Goal: Feedback & Contribution: Submit feedback/report problem

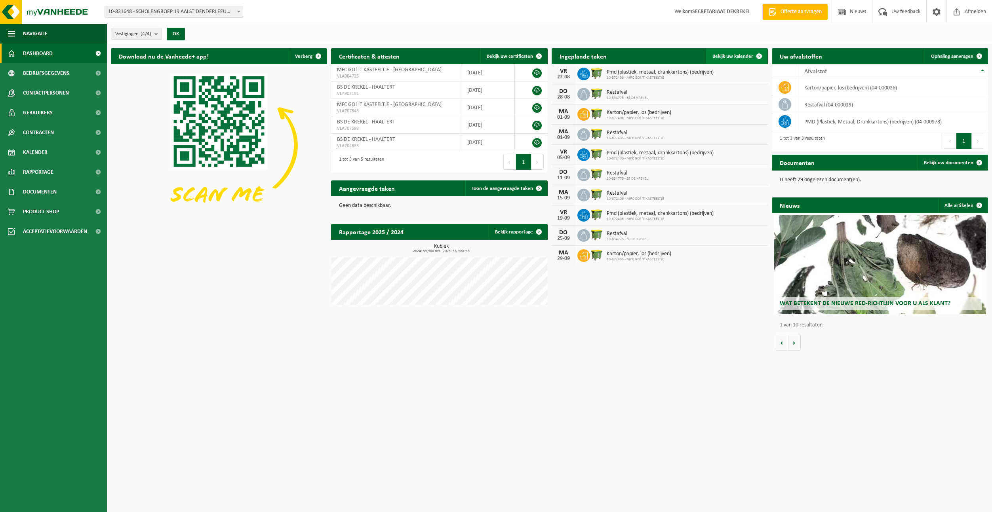
click at [728, 53] on link "Bekijk uw kalender" at bounding box center [736, 56] width 61 height 16
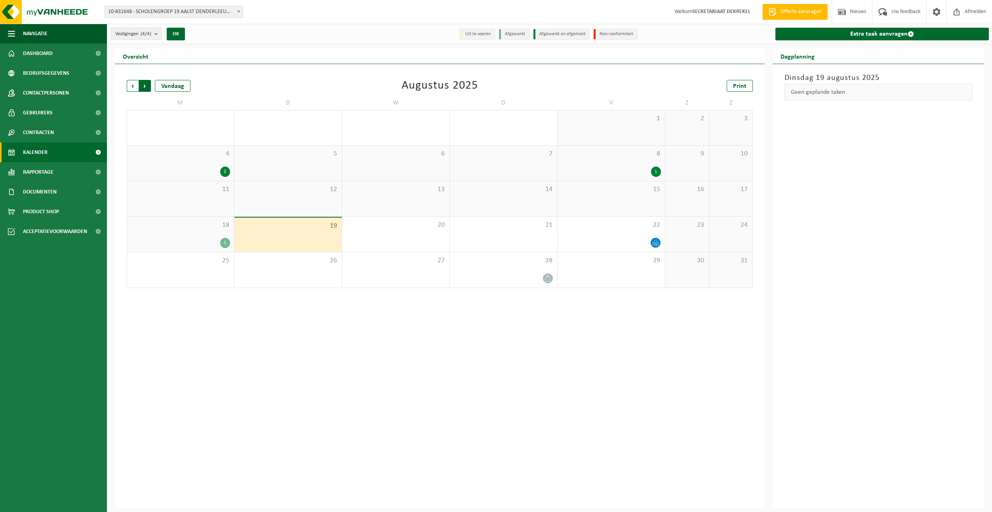
click at [131, 85] on span "Vorige" at bounding box center [133, 86] width 12 height 12
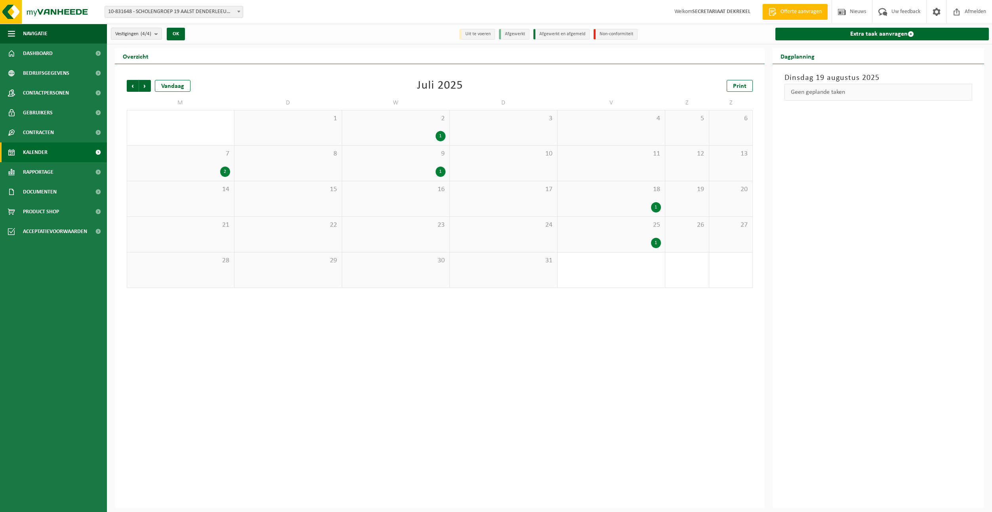
click at [526, 163] on div "10" at bounding box center [503, 163] width 107 height 35
click at [148, 87] on span "Volgende" at bounding box center [145, 86] width 12 height 12
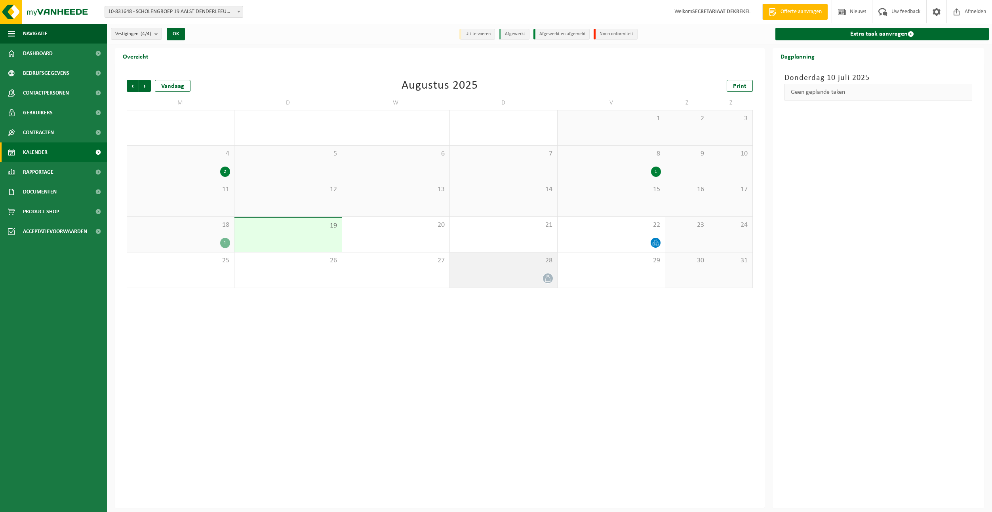
click at [542, 273] on div at bounding box center [503, 278] width 99 height 11
click at [652, 167] on div "1" at bounding box center [610, 172] width 99 height 10
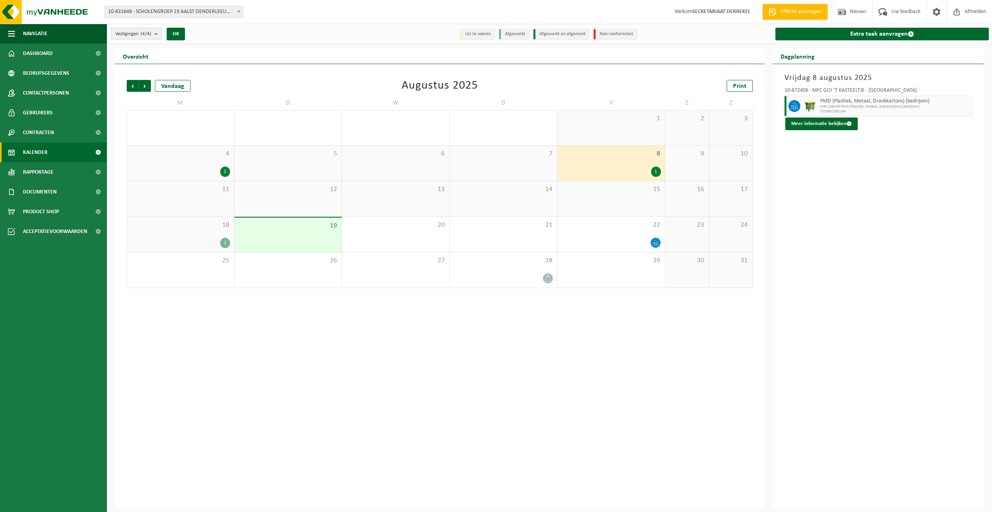
click at [158, 33] on b "submit" at bounding box center [157, 33] width 7 height 11
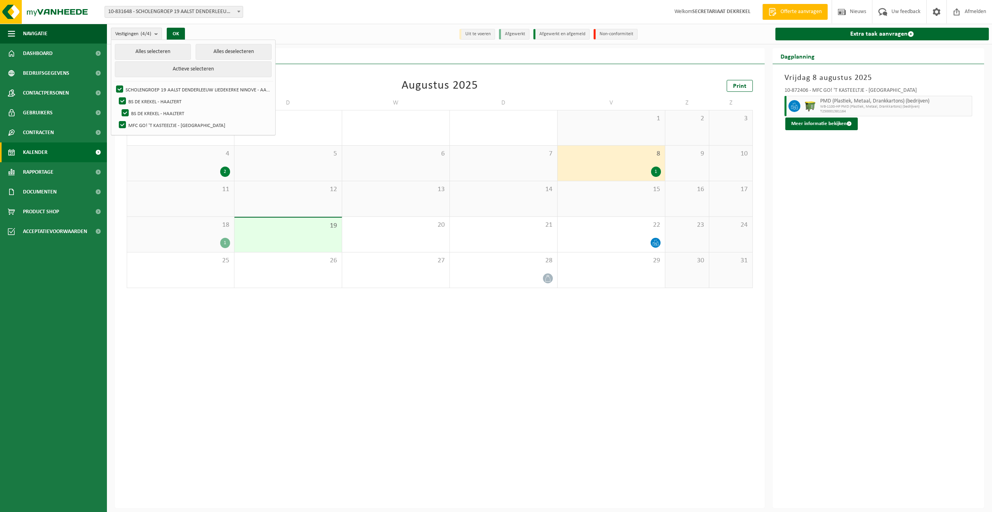
click at [168, 374] on div "Vorige Volgende Vandaag Augustus 2025 Print M D W D V Z Z 28 29 30 31 1 2 3 4 2…" at bounding box center [440, 286] width 650 height 444
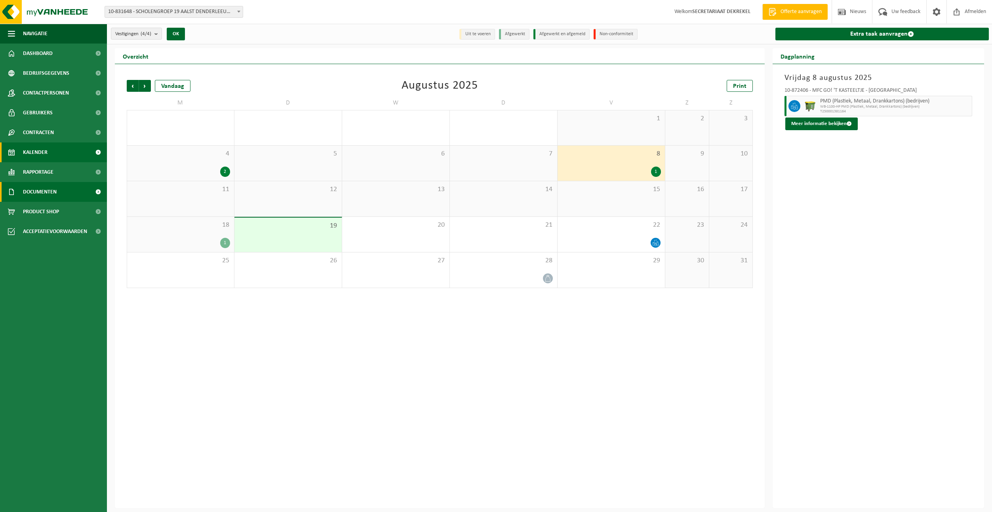
click at [51, 190] on span "Documenten" at bounding box center [40, 192] width 34 height 20
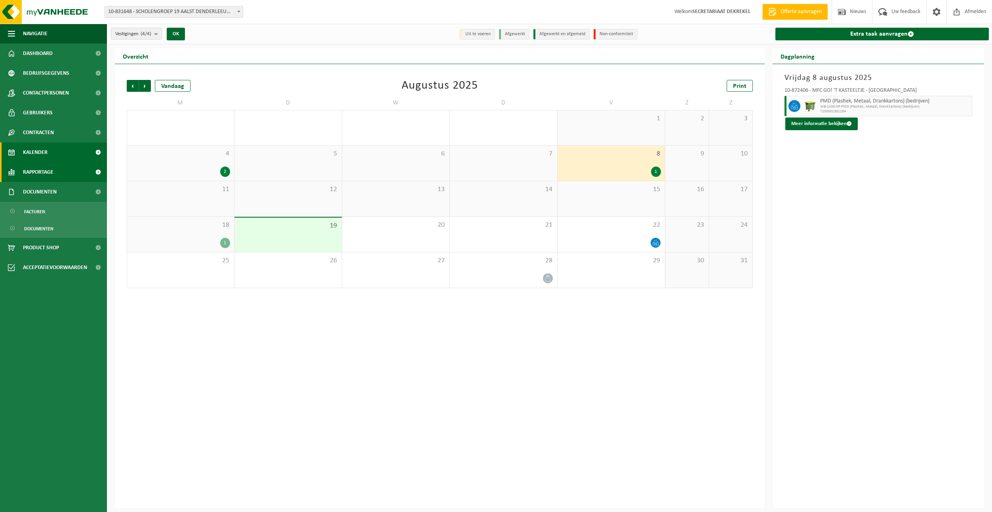
click at [40, 169] on span "Rapportage" at bounding box center [38, 172] width 30 height 20
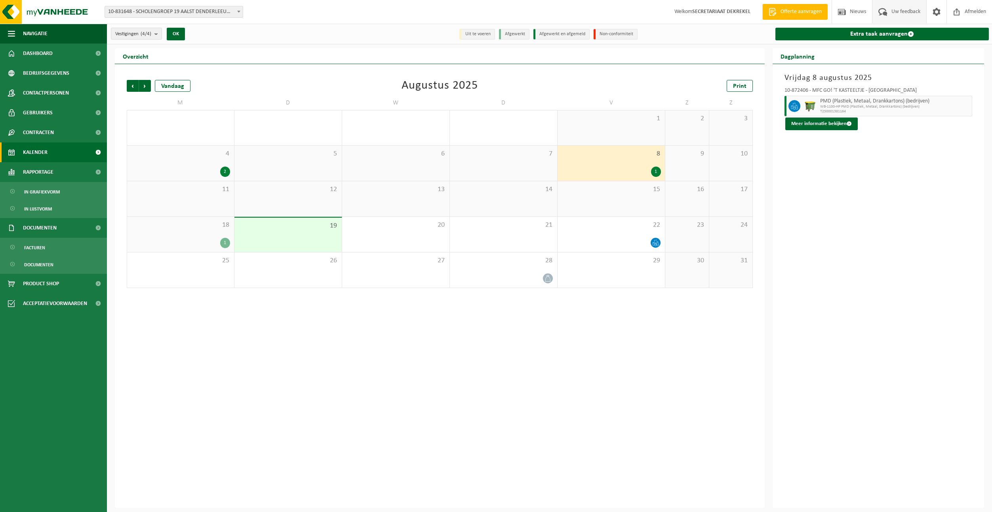
click at [898, 8] on span "Uw feedback" at bounding box center [905, 11] width 33 height 23
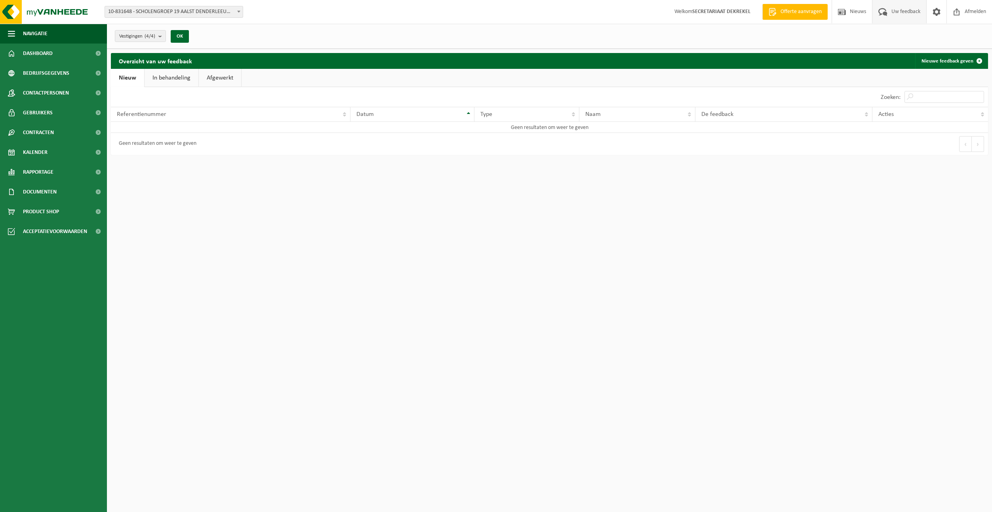
click at [173, 76] on link "In behandeling" at bounding box center [171, 78] width 54 height 18
click at [225, 76] on link "Afgewerkt" at bounding box center [221, 78] width 42 height 18
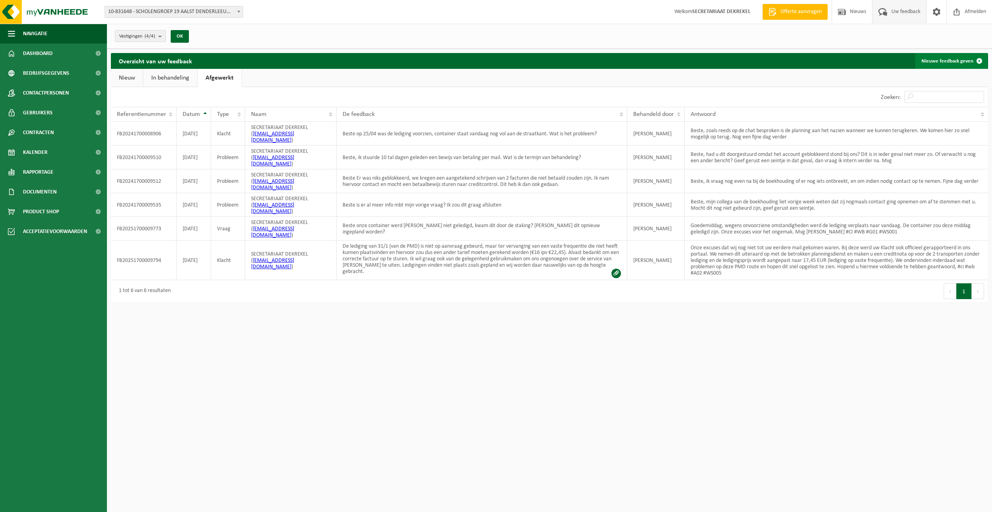
click at [952, 59] on link "Nieuwe feedback geven" at bounding box center [951, 61] width 72 height 16
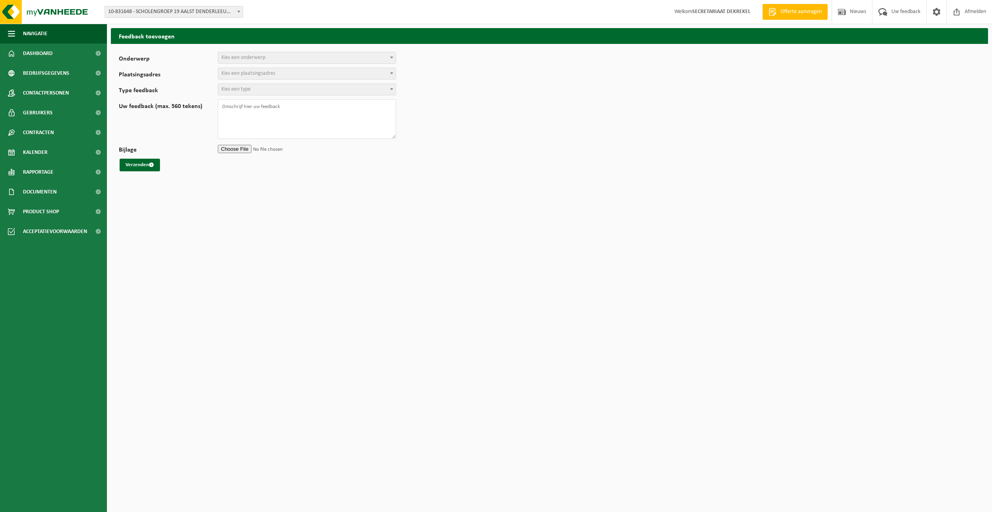
select select
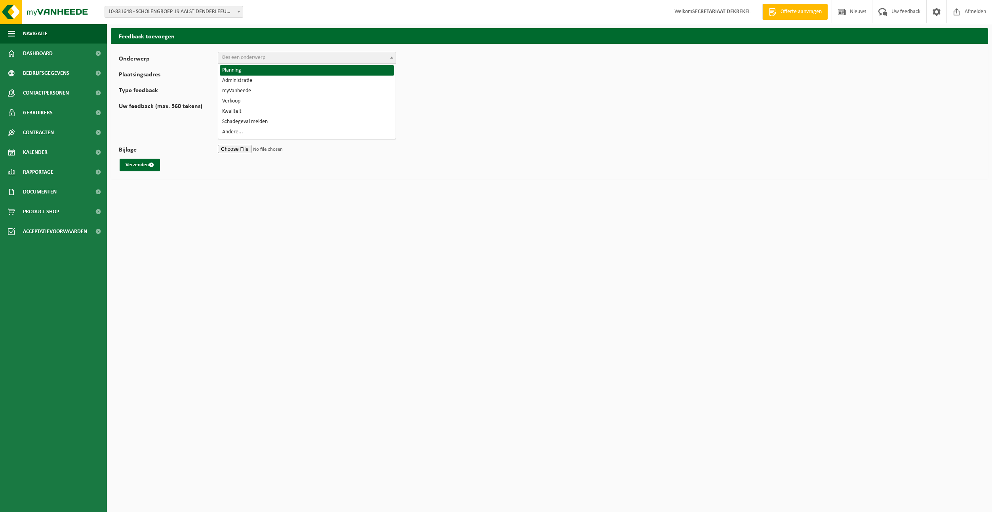
click at [376, 57] on span "Kies een onderwerp" at bounding box center [306, 57] width 177 height 11
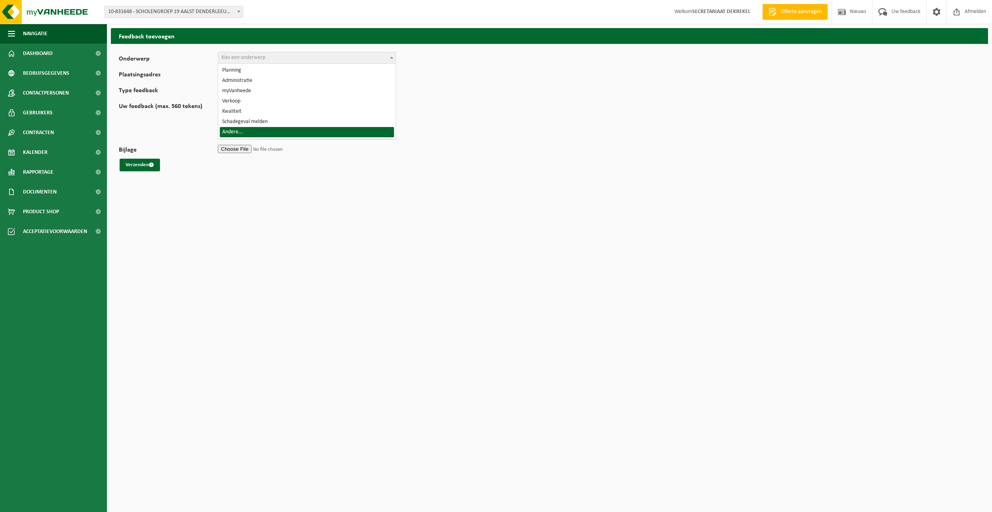
select select "32"
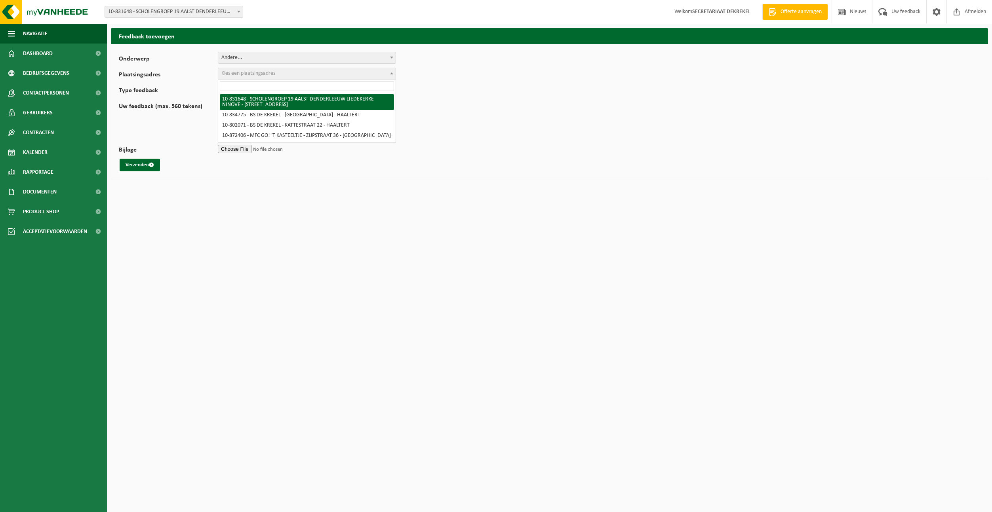
click at [277, 73] on span "Kies een plaatsingsadres" at bounding box center [306, 73] width 177 height 11
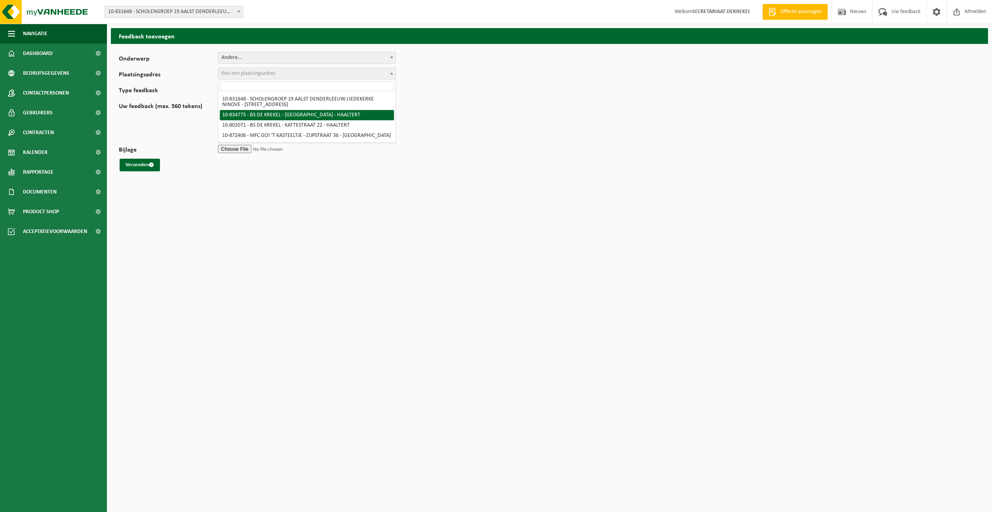
select select "89972"
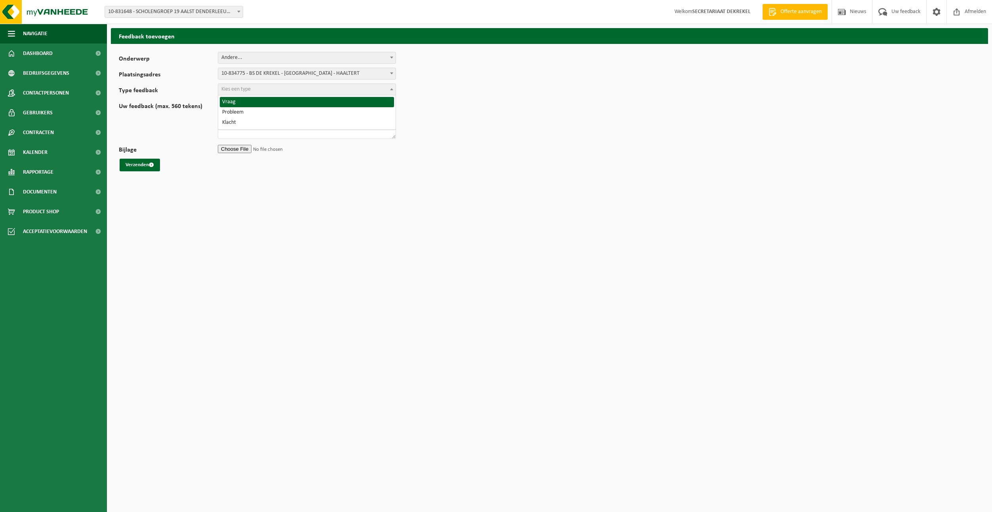
click at [310, 91] on span "Kies een type" at bounding box center [306, 89] width 177 height 11
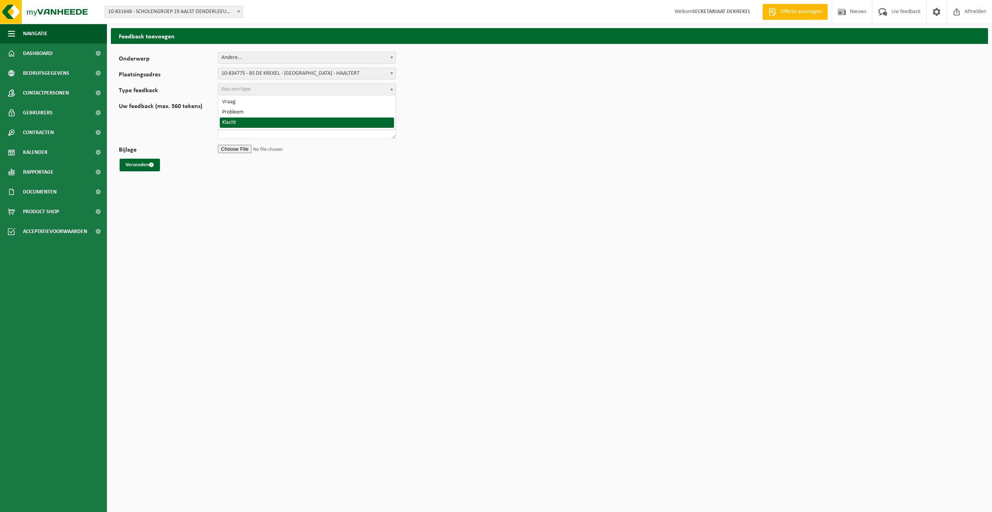
select select "COM"
click at [310, 107] on textarea "Uw feedback (max. 560 tekens)" at bounding box center [307, 119] width 178 height 40
type textarea "Beste, er is ons een transport zonder lediging aangerekend op 10/07, ik had dez…"
click at [51, 50] on span "Dashboard" at bounding box center [38, 54] width 30 height 20
